Goal: Task Accomplishment & Management: Manage account settings

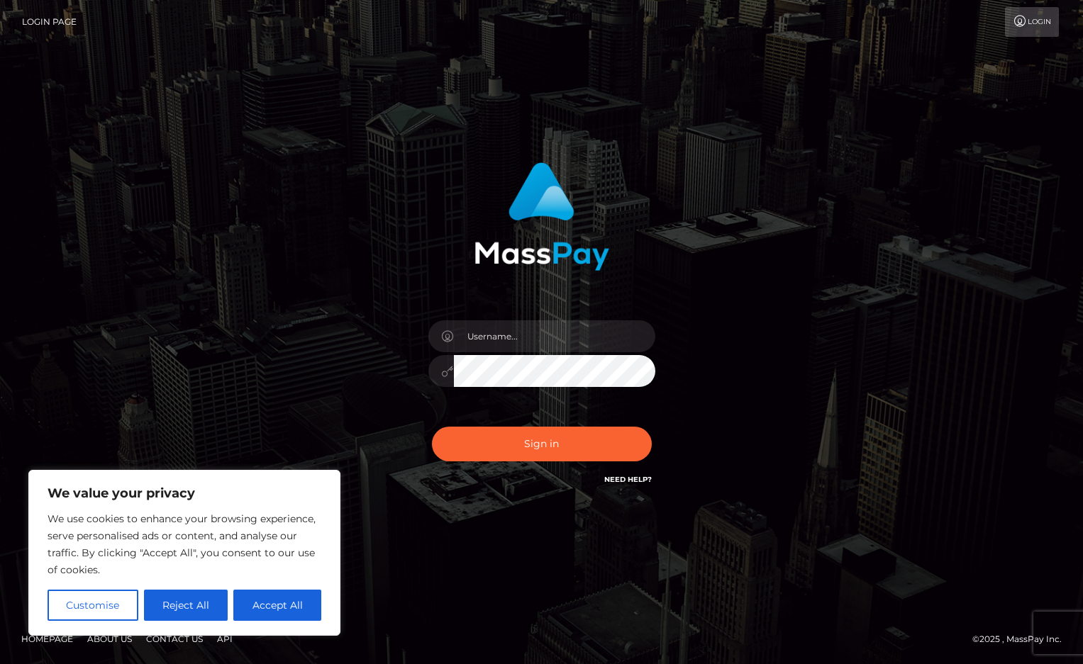
click at [550, 353] on div at bounding box center [542, 364] width 248 height 108
click at [540, 338] on input "text" at bounding box center [554, 337] width 201 height 32
type input "[EMAIL_ADDRESS][DOMAIN_NAME]"
click at [432, 427] on button "Sign in" at bounding box center [542, 444] width 220 height 35
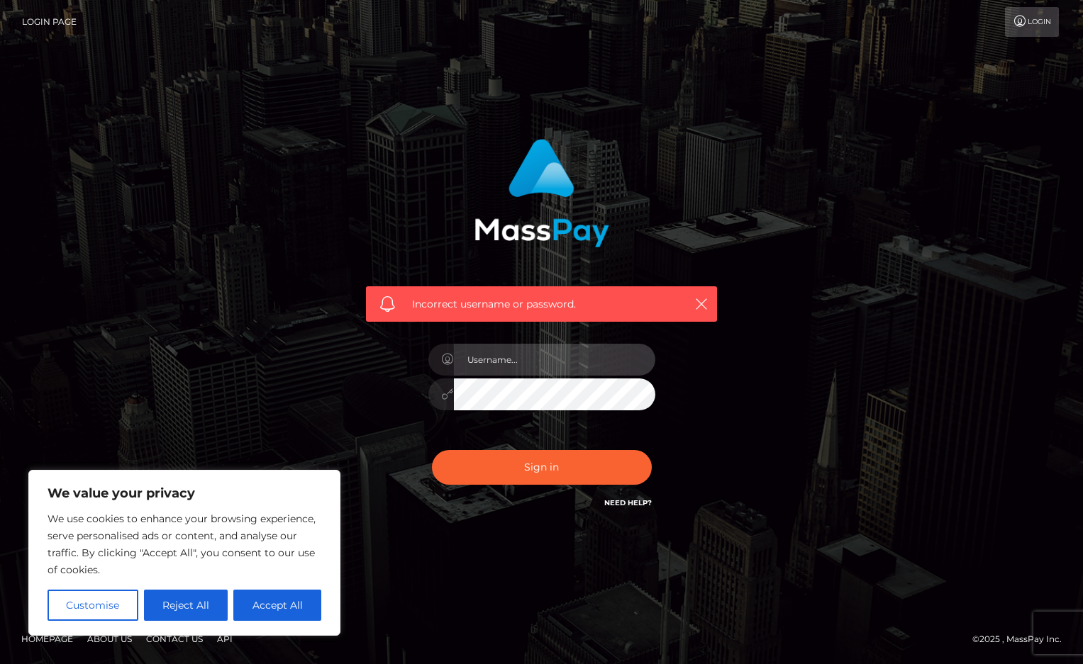
click at [520, 357] on input "text" at bounding box center [554, 360] width 201 height 32
type input "[EMAIL_ADDRESS][DOMAIN_NAME]"
click at [432, 450] on button "Sign in" at bounding box center [542, 467] width 220 height 35
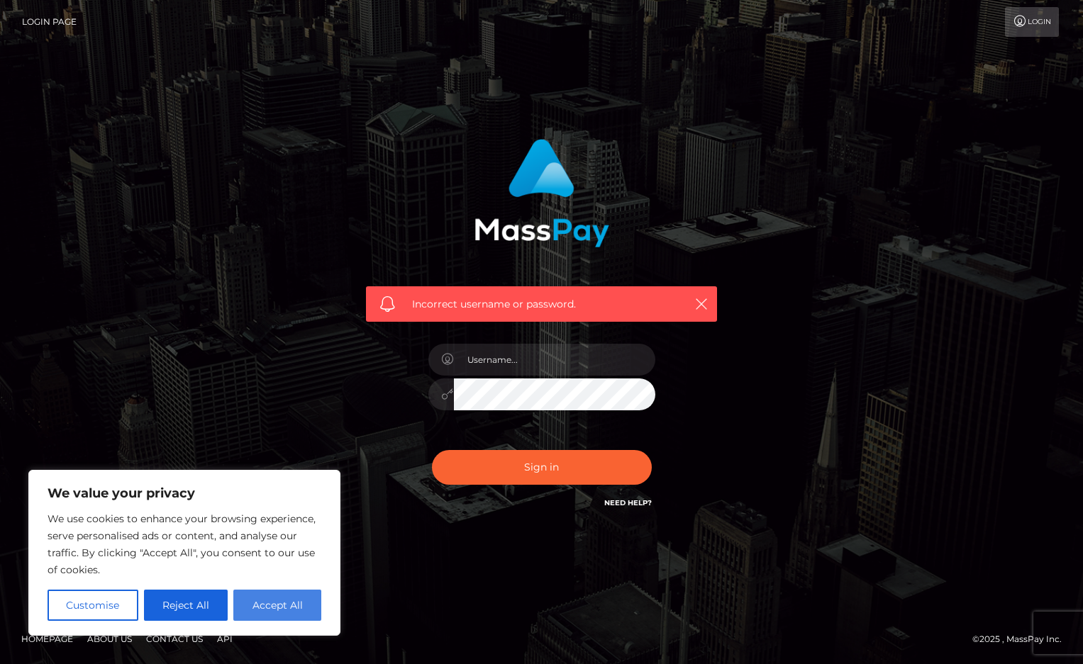
click at [303, 598] on button "Accept All" at bounding box center [277, 605] width 88 height 31
checkbox input "true"
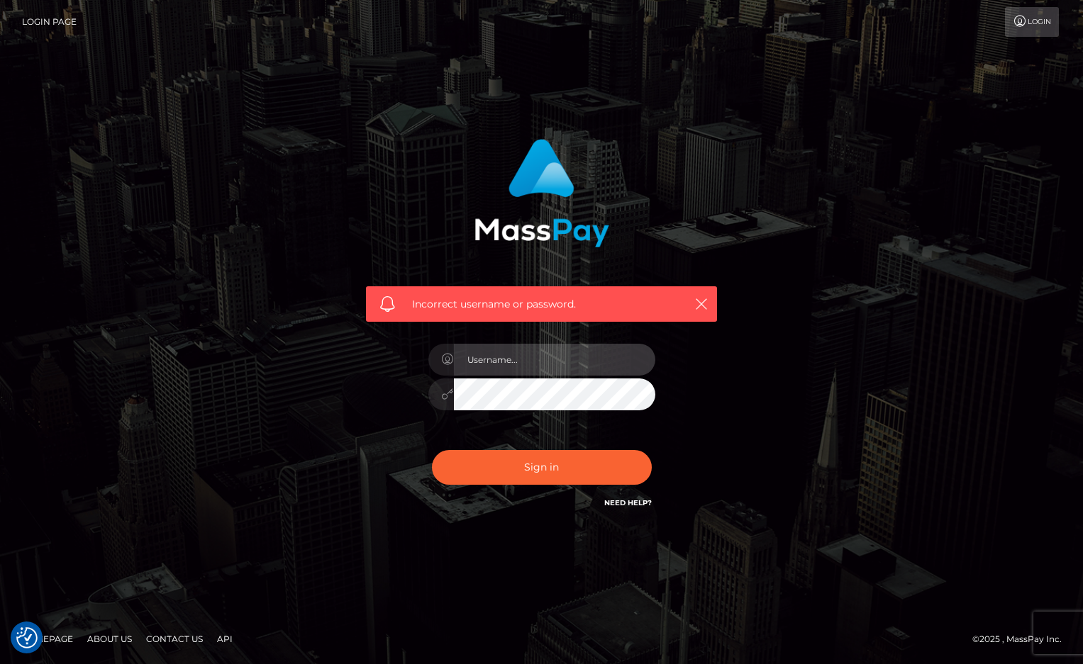
click at [516, 364] on input "text" at bounding box center [554, 360] width 201 height 32
click at [472, 359] on input "alphaalexfindom@gmail.com" at bounding box center [554, 360] width 201 height 32
type input "Alphaalexfindom@gmail.com"
click at [432, 450] on button "Sign in" at bounding box center [542, 467] width 220 height 35
